Goal: Task Accomplishment & Management: Manage account settings

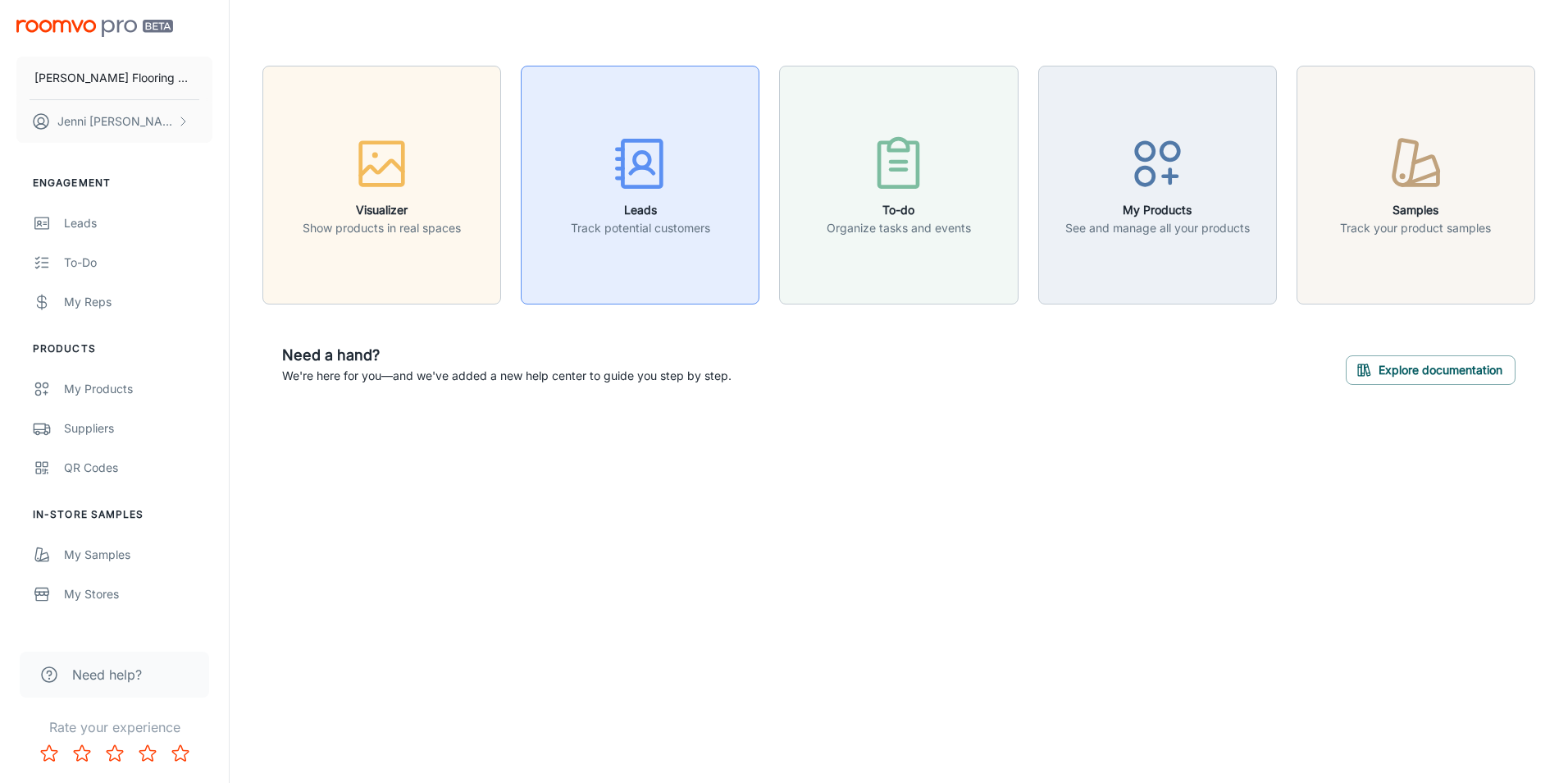
click at [633, 180] on icon "button" at bounding box center [640, 164] width 62 height 62
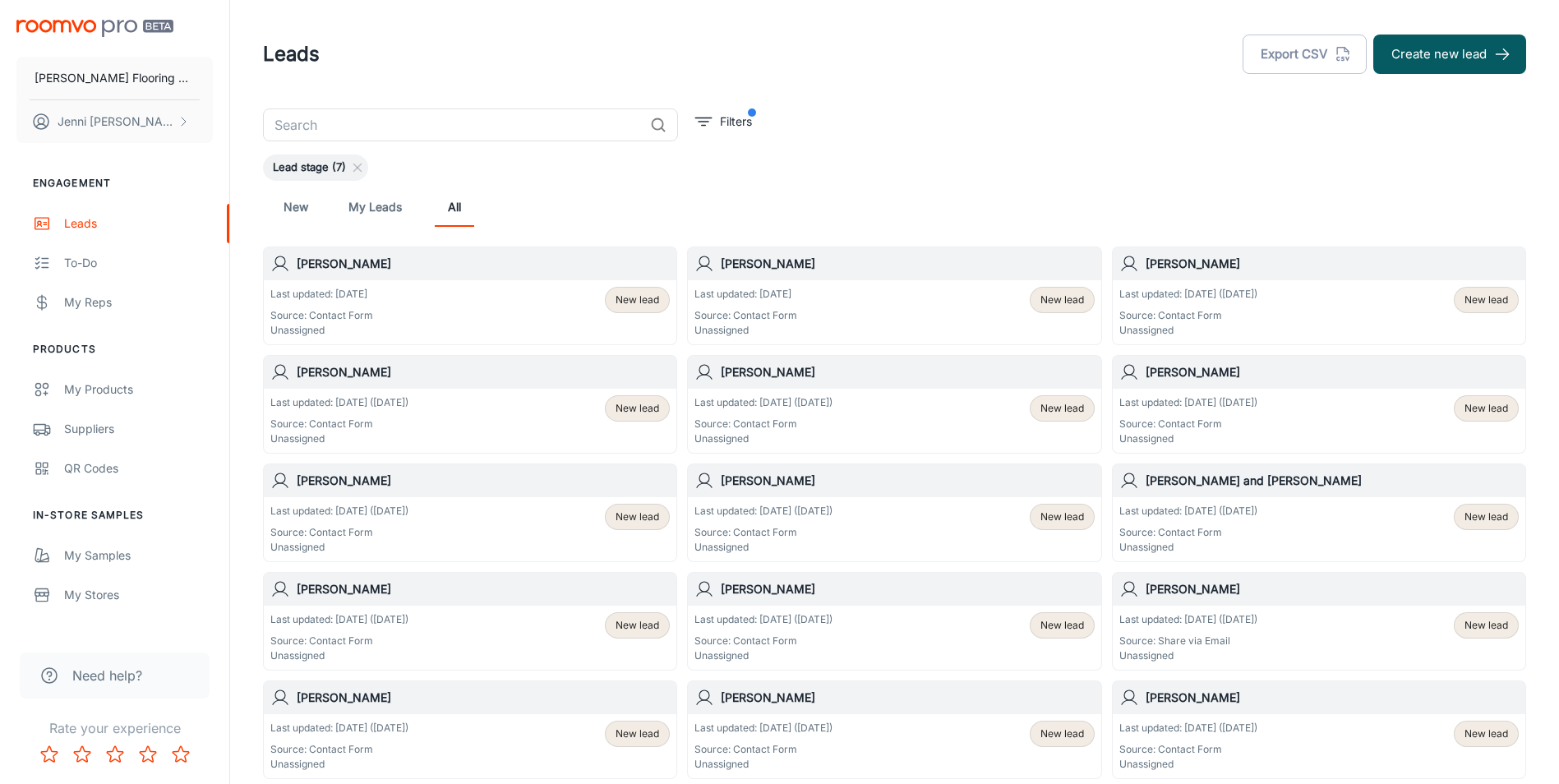
click at [333, 260] on h6 "[PERSON_NAME]" at bounding box center [483, 263] width 373 height 18
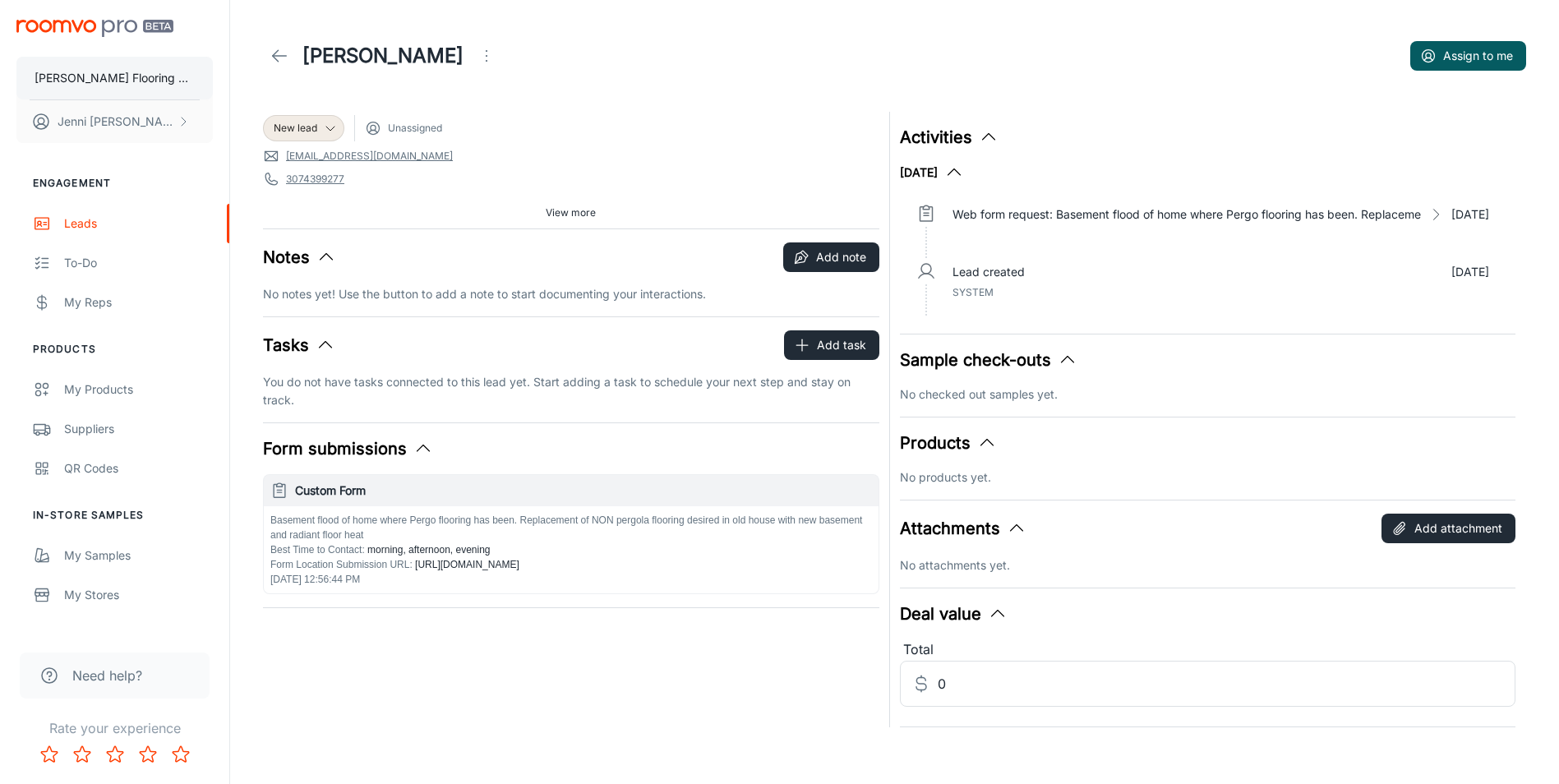
click at [133, 73] on p "[PERSON_NAME] Flooring Stores - Bozeman" at bounding box center [114, 78] width 160 height 18
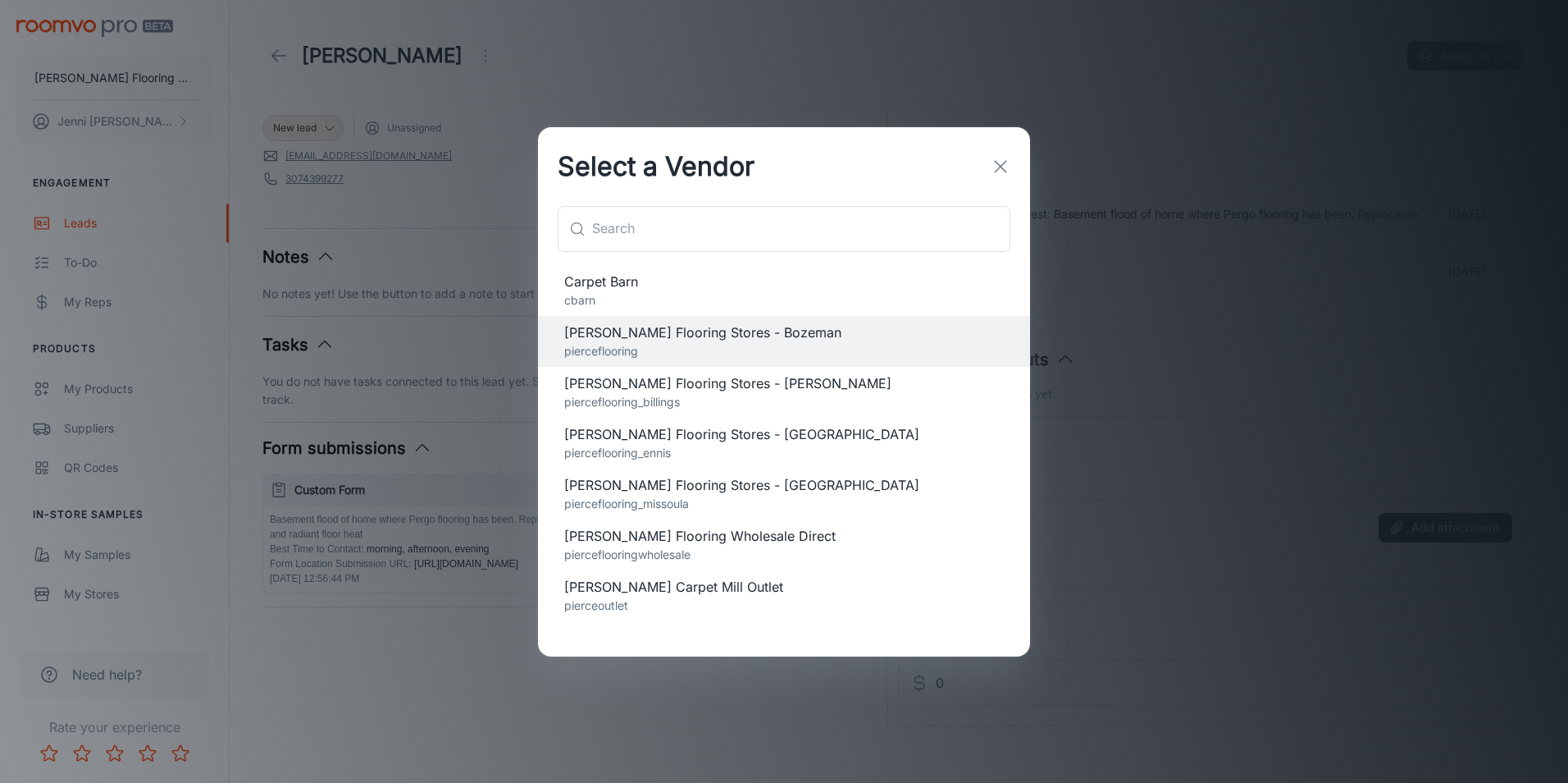
click at [637, 391] on span "[PERSON_NAME] Flooring Stores - [PERSON_NAME]" at bounding box center [784, 384] width 440 height 20
